Goal: Task Accomplishment & Management: Use online tool/utility

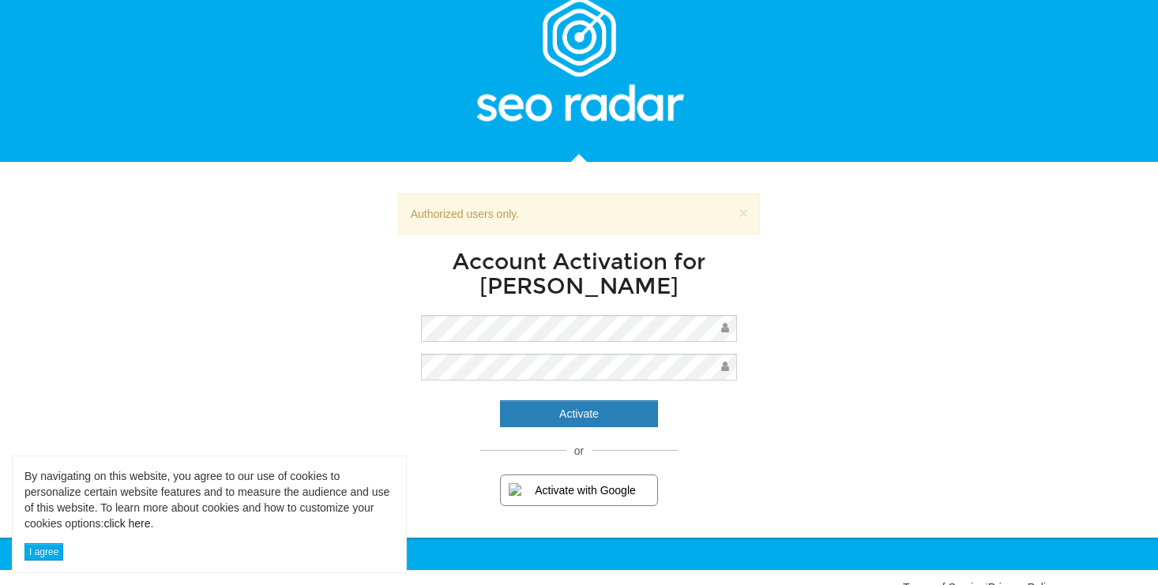
scroll to position [70, 0]
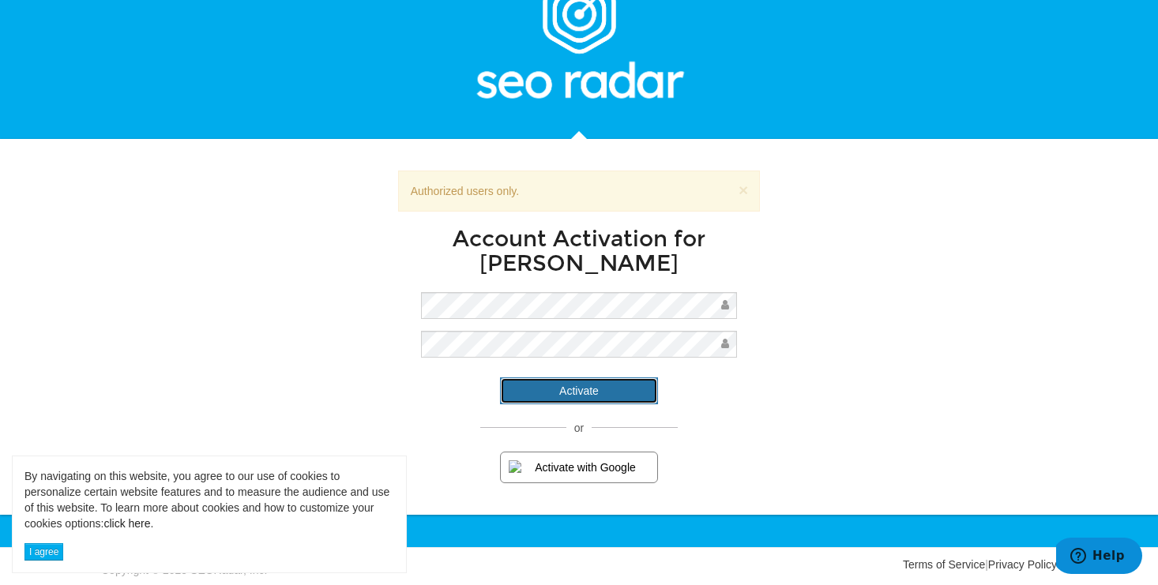
click at [606, 389] on input "Activate" at bounding box center [579, 390] width 158 height 27
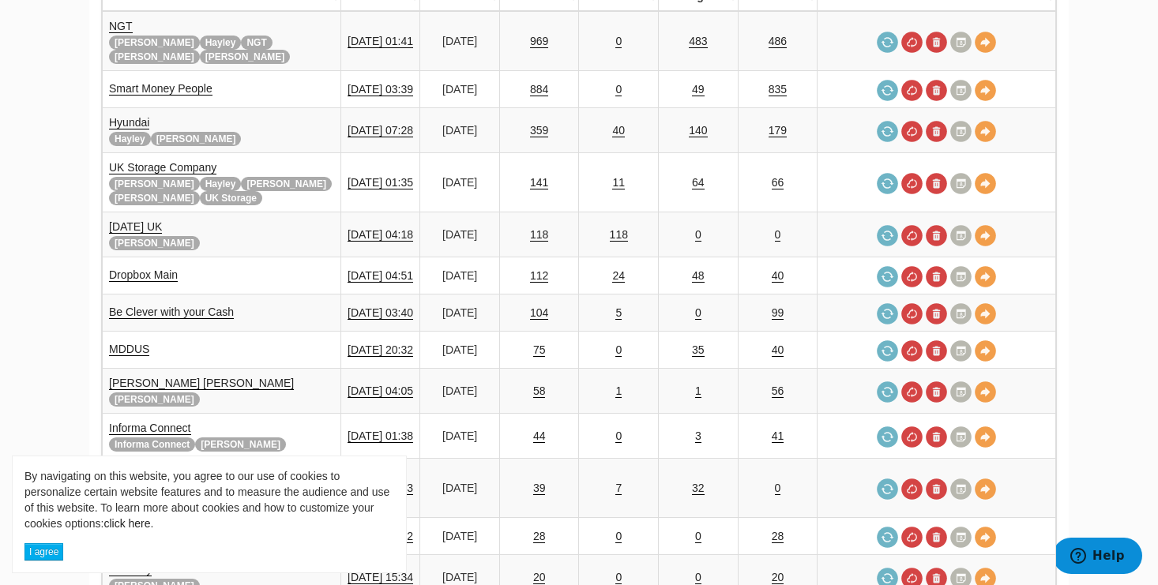
scroll to position [303, 0]
click at [54, 548] on button "I agree" at bounding box center [43, 551] width 39 height 17
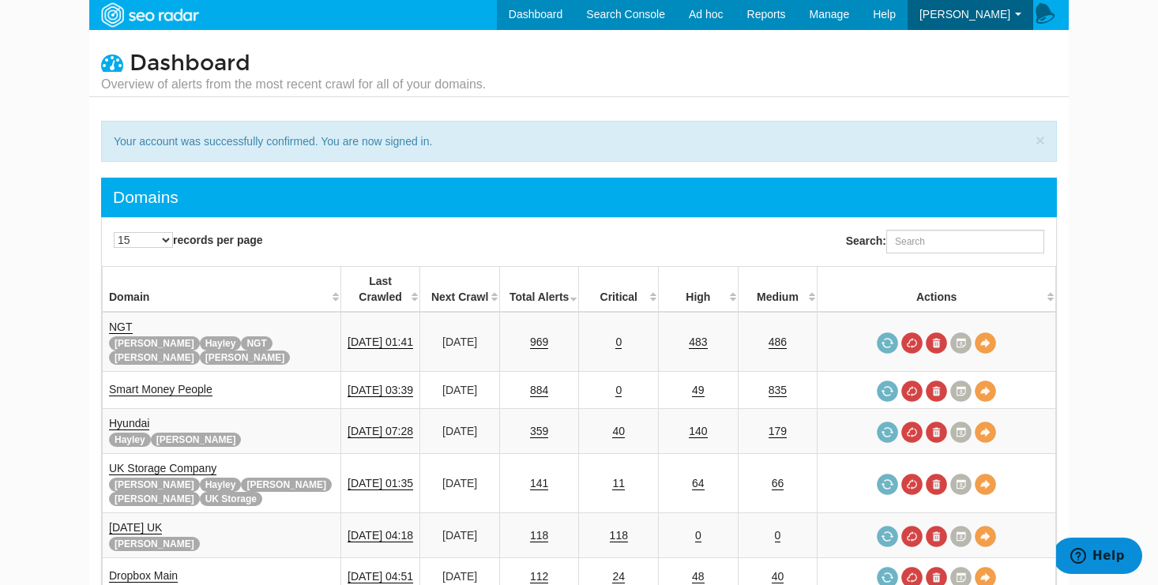
scroll to position [0, 0]
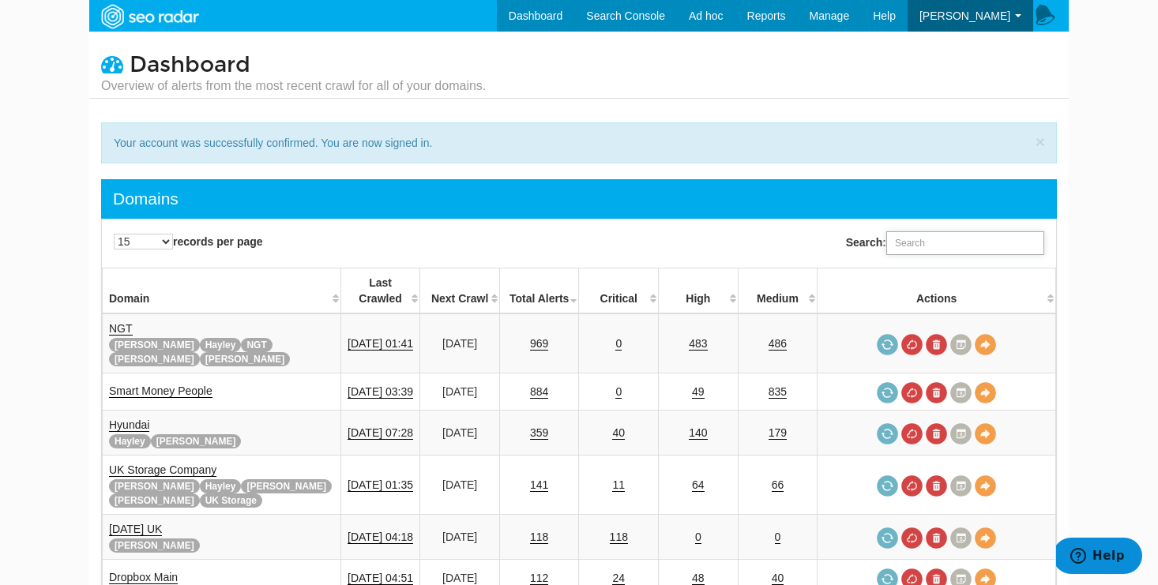
click at [907, 247] on input "Search:" at bounding box center [965, 243] width 158 height 24
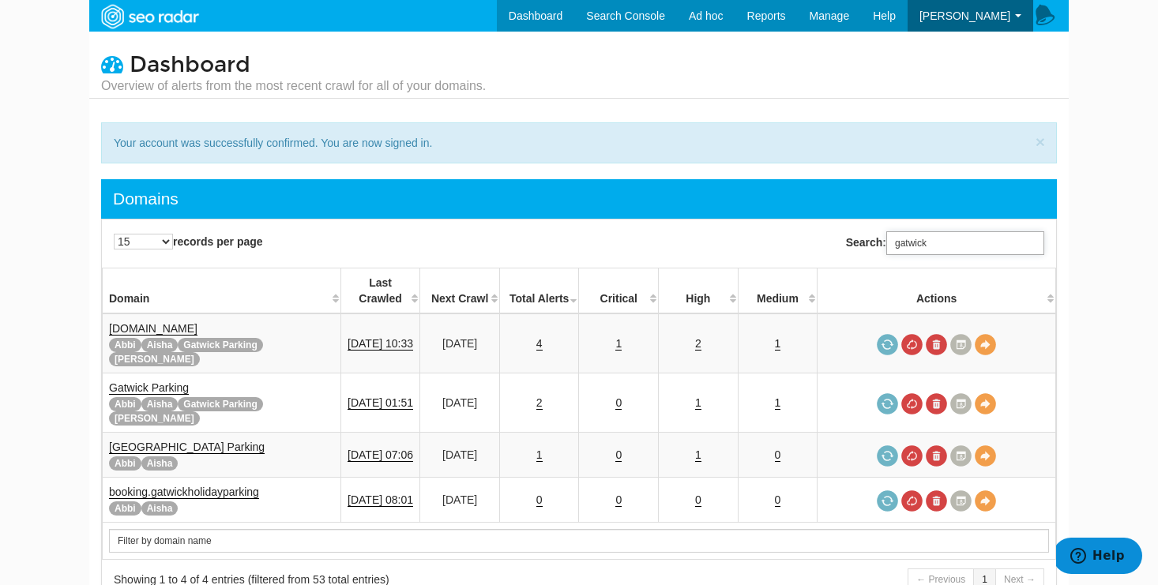
type input "gatwick"
click at [204, 441] on link "Gatwick Airport Parking" at bounding box center [187, 447] width 156 height 13
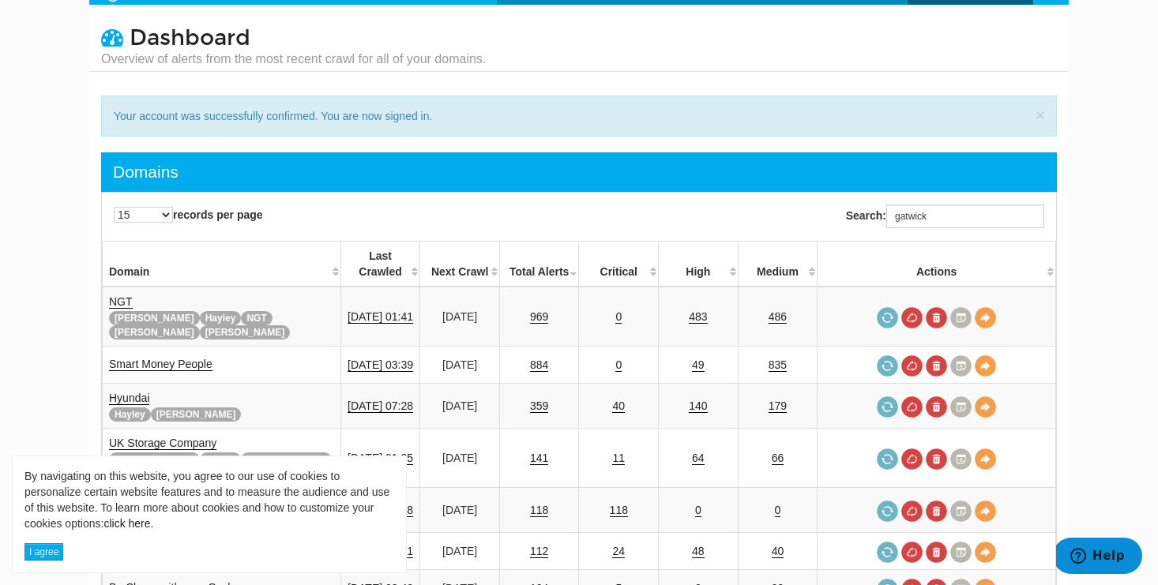
scroll to position [29, 0]
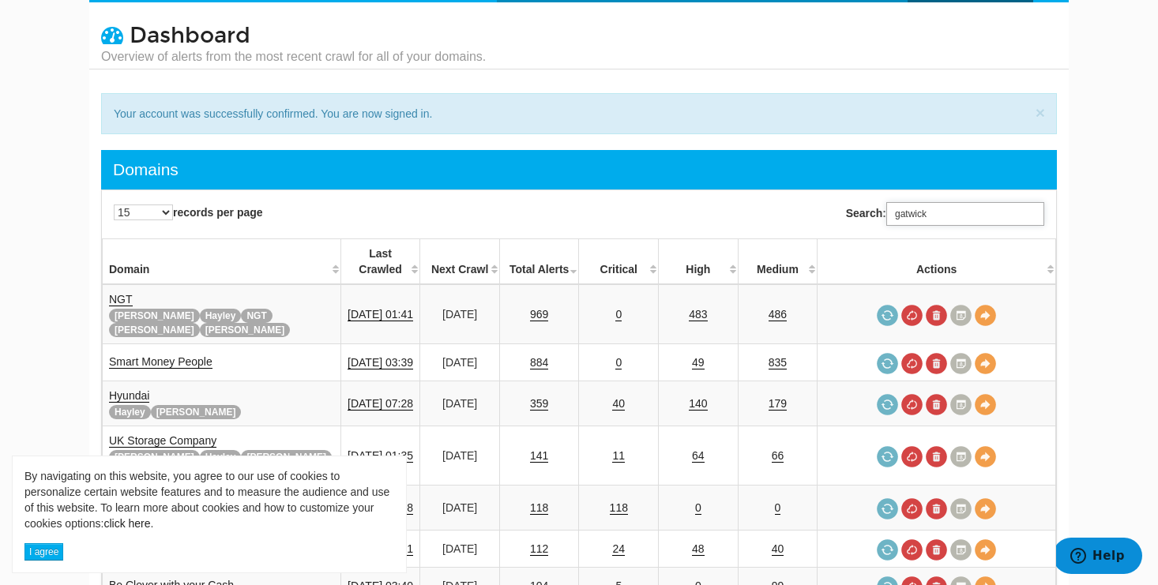
click at [953, 215] on input "gatwick" at bounding box center [965, 214] width 158 height 24
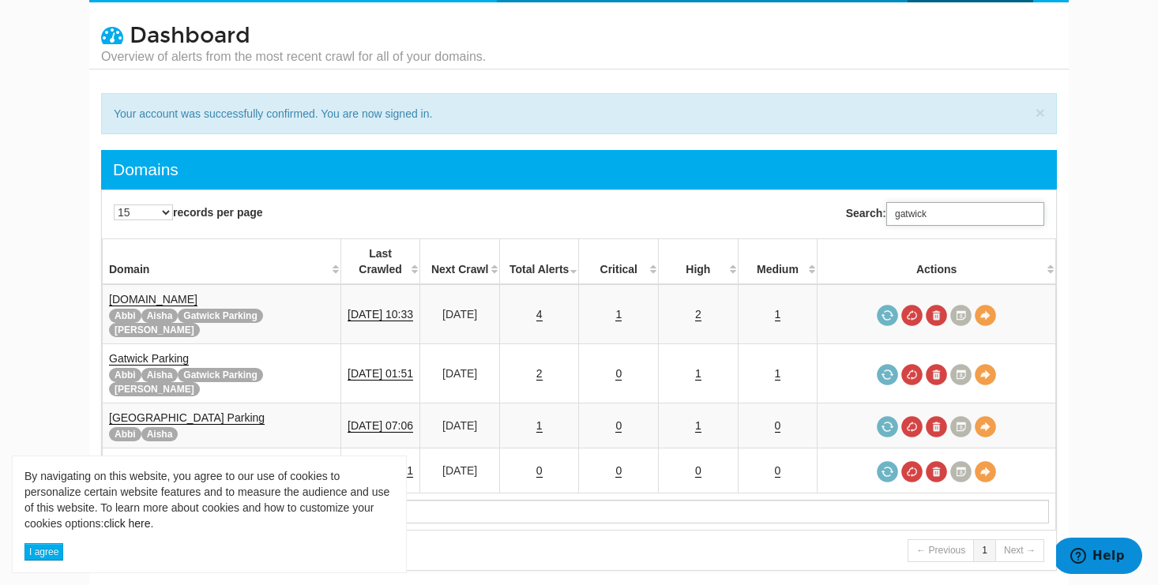
type input "gatwick"
click at [200, 411] on link "Gatwick Airport Parking" at bounding box center [187, 417] width 156 height 13
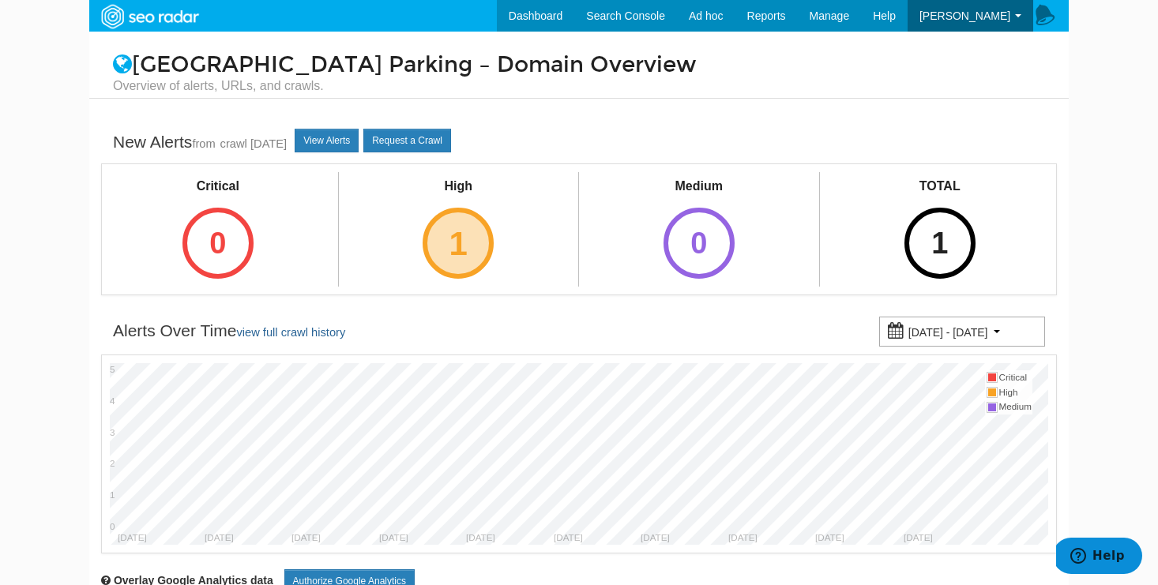
click at [468, 248] on div "1" at bounding box center [457, 243] width 71 height 71
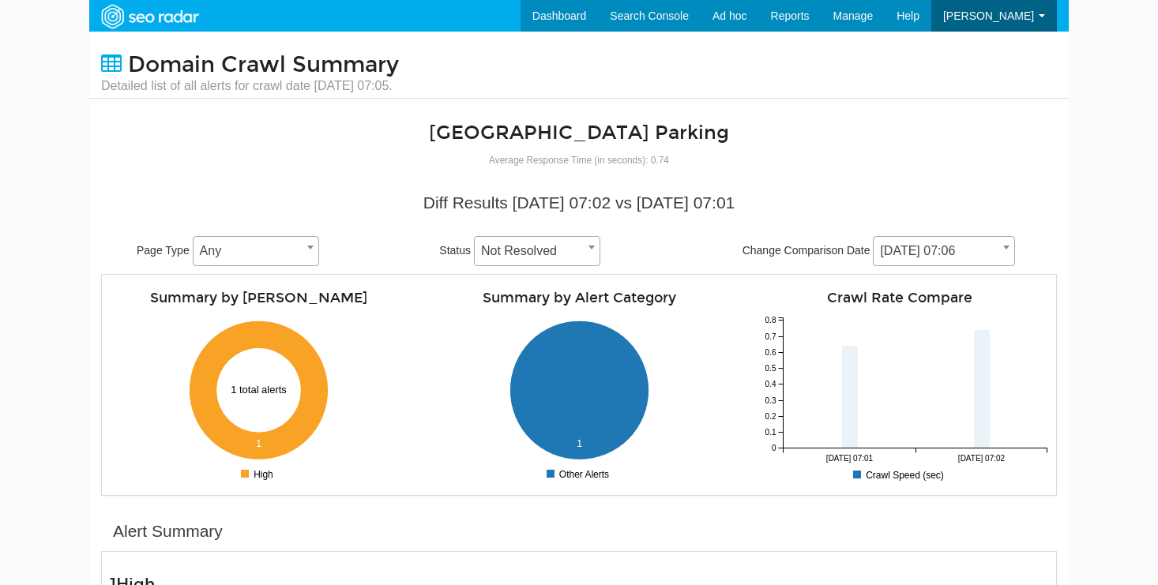
scroll to position [63, 0]
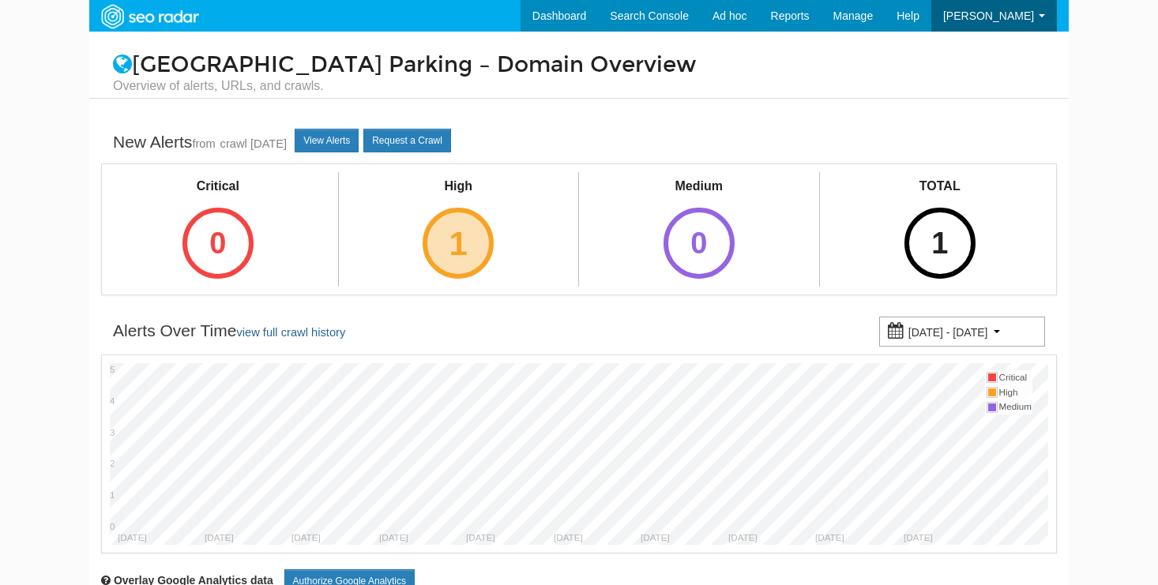
scroll to position [63, 0]
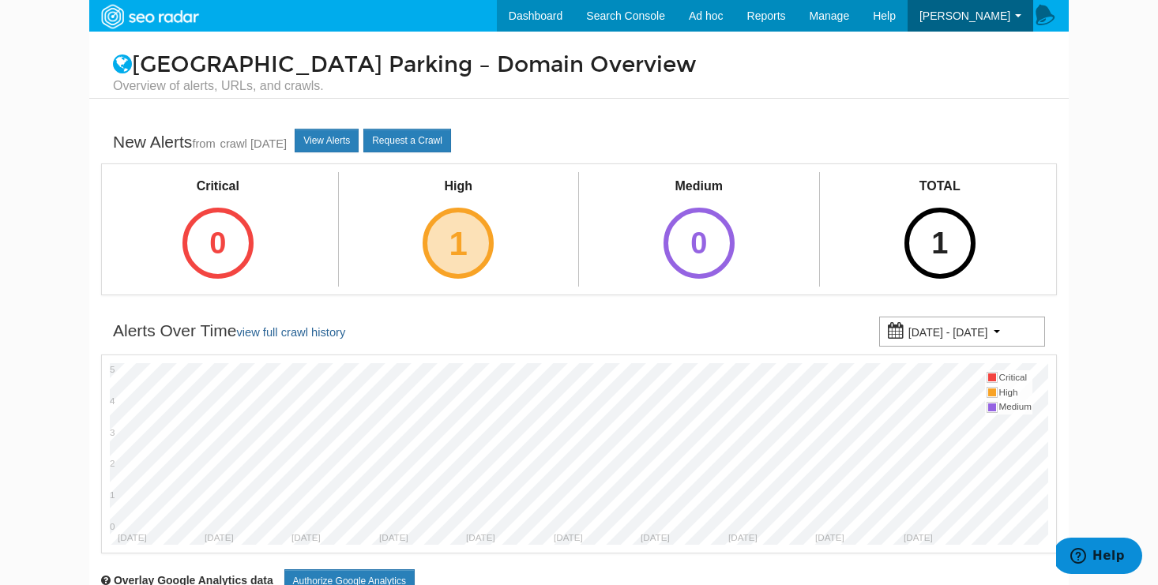
click at [476, 263] on div "1" at bounding box center [457, 243] width 71 height 71
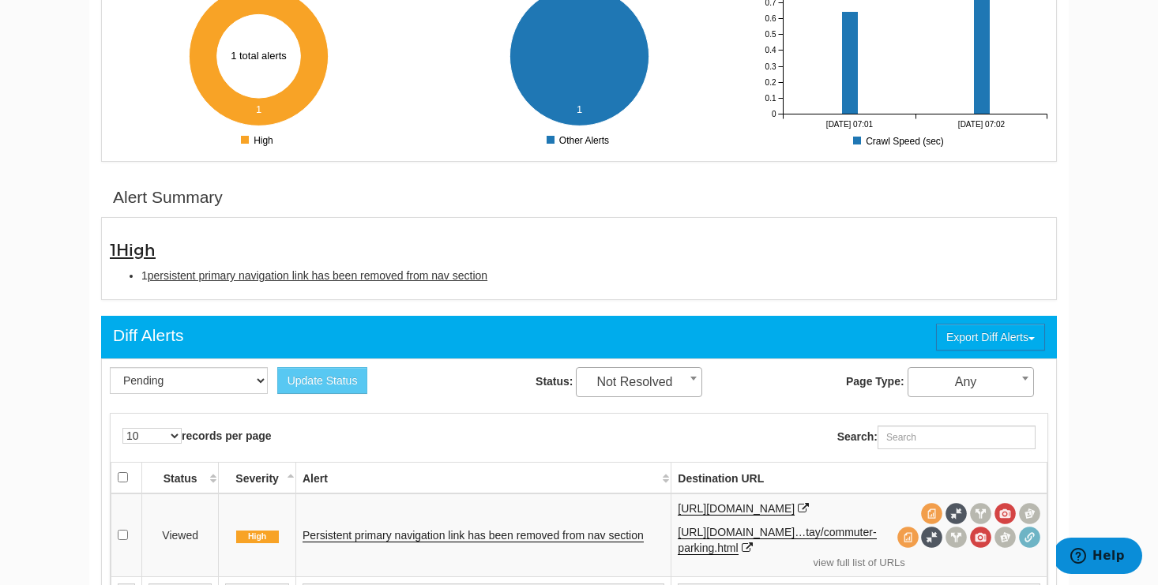
scroll to position [358, 0]
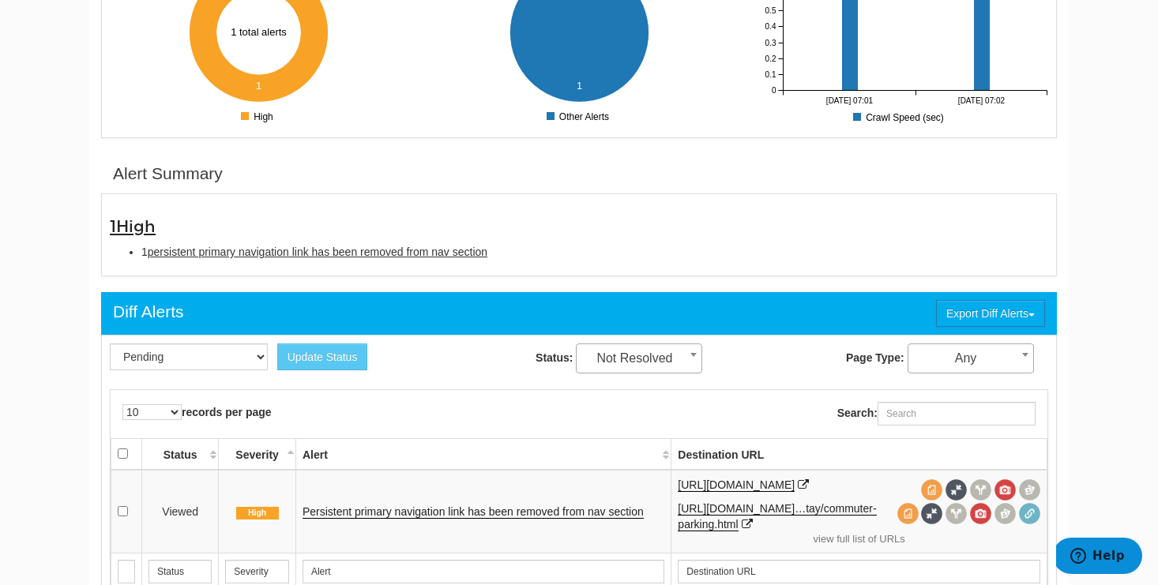
drag, startPoint x: 147, startPoint y: 252, endPoint x: 514, endPoint y: 262, distance: 367.3
click at [514, 262] on div "1 High 1 persistent primary navigation link has been removed from nav section" at bounding box center [579, 235] width 962 height 66
copy li "persistent primary navigation link has been removed from nav section"
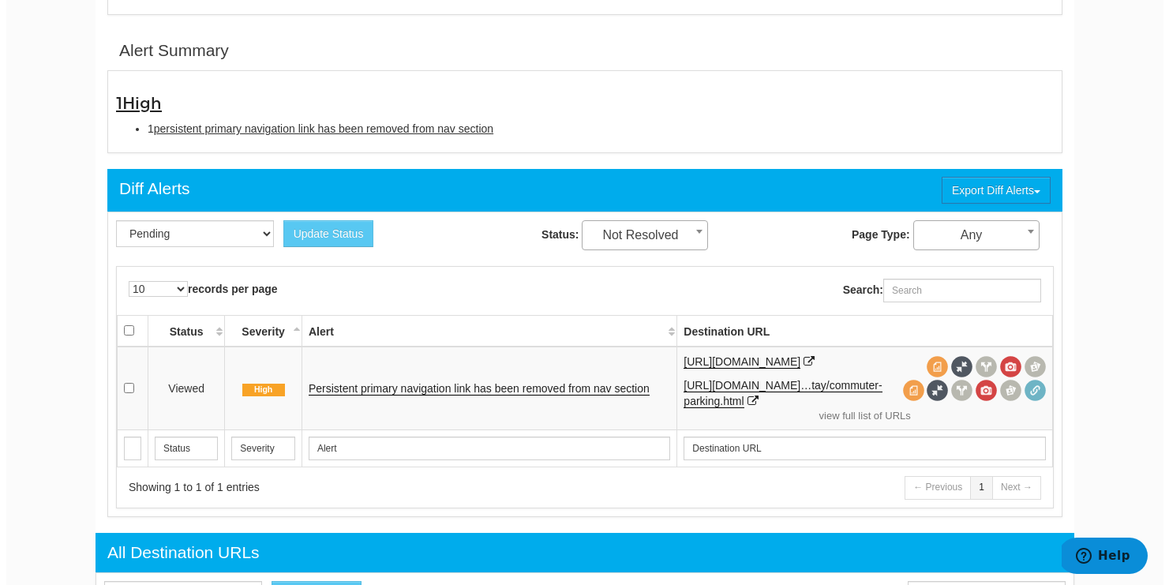
scroll to position [482, 0]
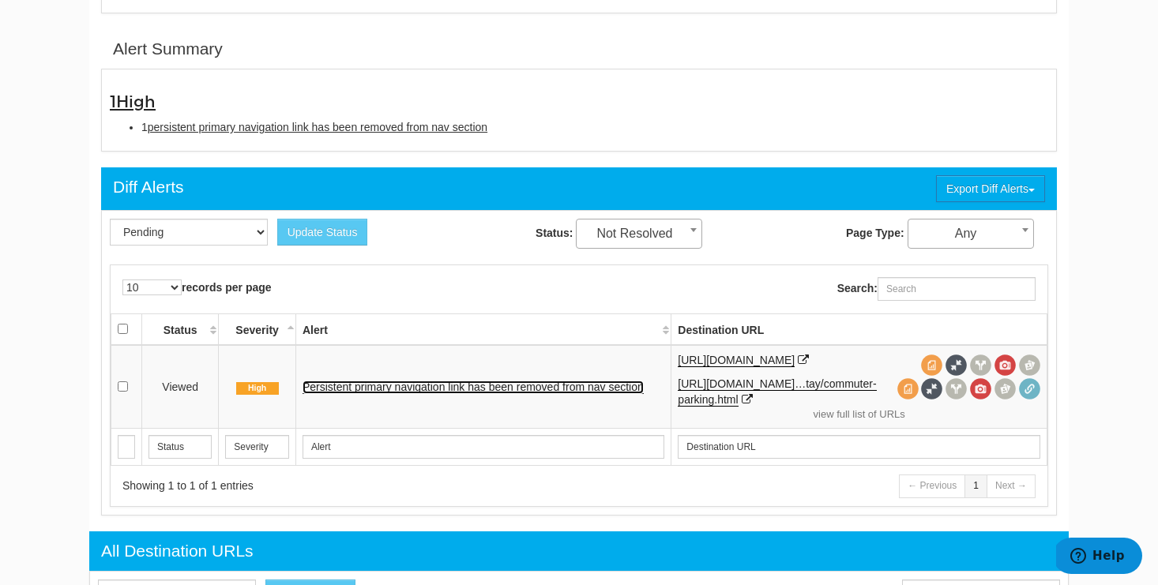
click at [482, 389] on link "Persistent primary navigation link has been removed from nav section" at bounding box center [472, 387] width 341 height 13
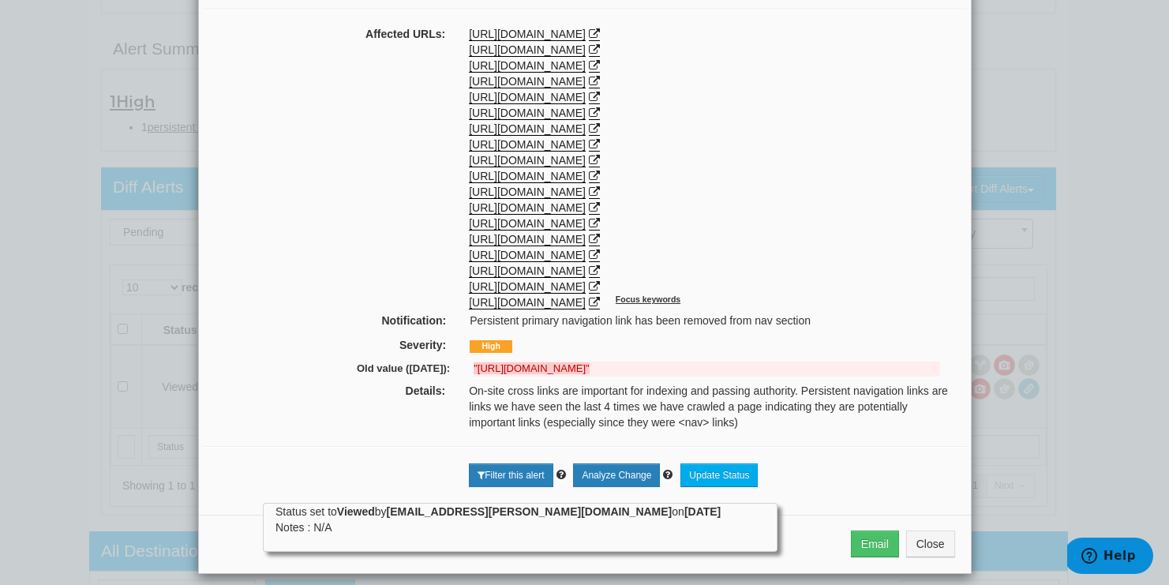
scroll to position [186, 0]
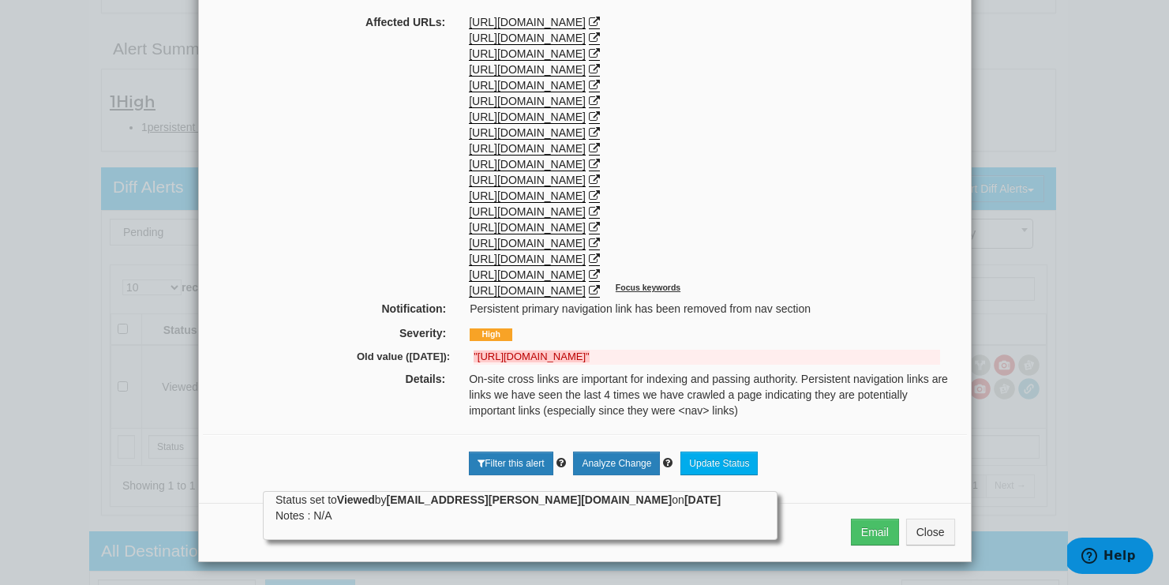
click at [589, 359] on strong ""[URL][DOMAIN_NAME]"" at bounding box center [531, 357] width 115 height 12
drag, startPoint x: 801, startPoint y: 357, endPoint x: 473, endPoint y: 355, distance: 327.7
click at [474, 355] on strong ""[URL][DOMAIN_NAME]"" at bounding box center [531, 357] width 115 height 12
copy strong "[URL][DOMAIN_NAME]"
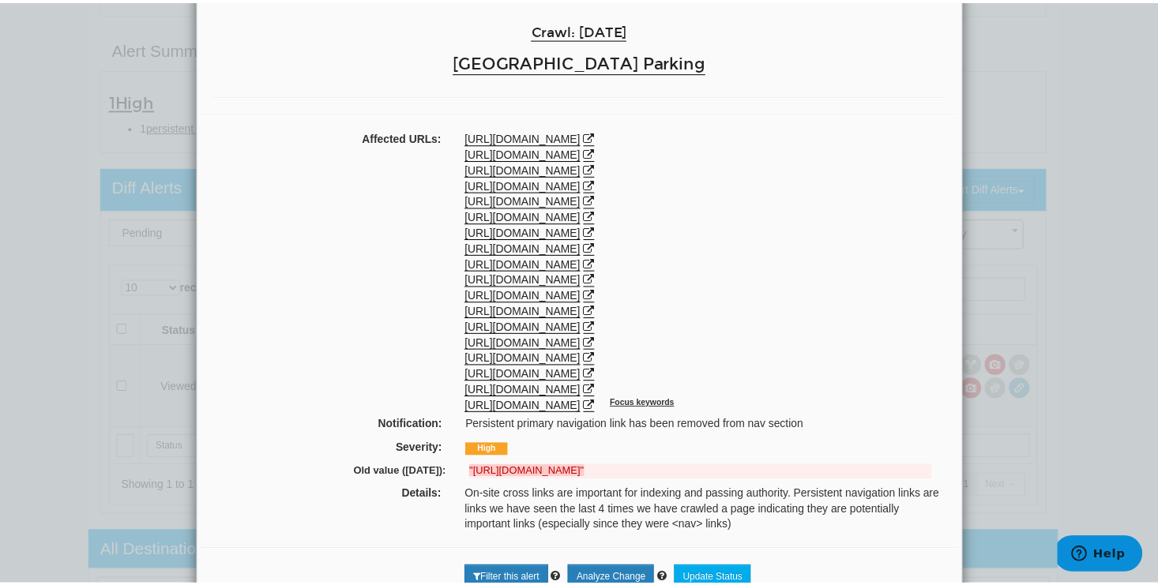
scroll to position [0, 0]
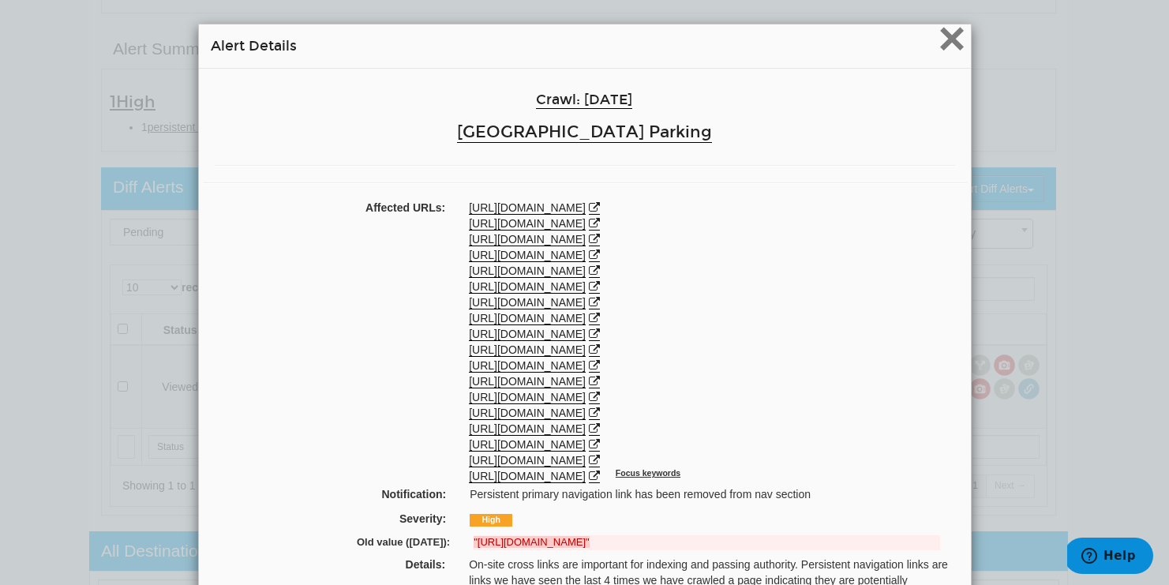
click at [940, 51] on span "×" at bounding box center [952, 38] width 28 height 53
